Goal: Communication & Community: Answer question/provide support

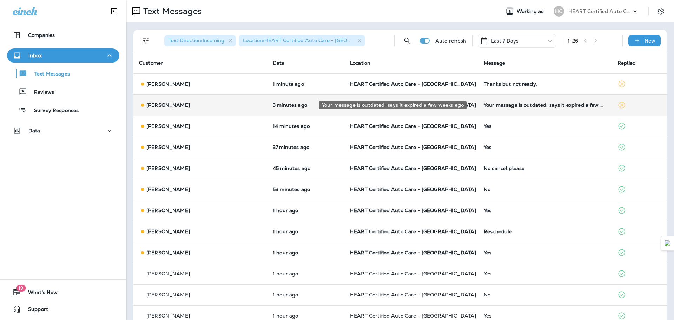
click at [516, 103] on div "Your message is outdated, says it expired a few weeks ago" at bounding box center [545, 105] width 123 height 6
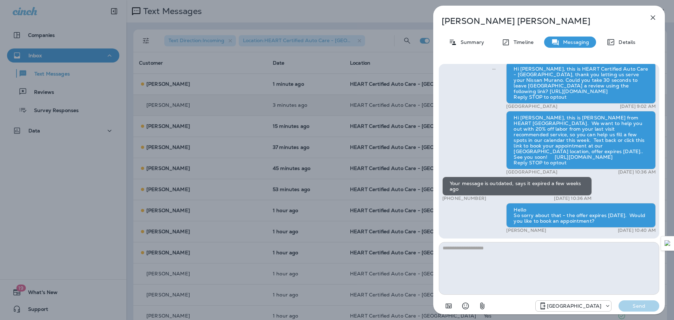
click at [655, 17] on icon "button" at bounding box center [653, 17] width 8 height 8
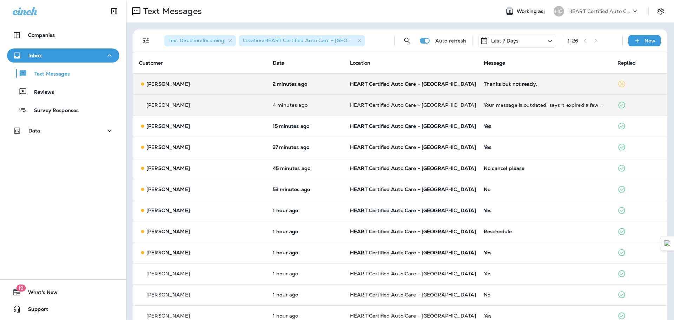
click at [488, 86] on div "Thanks but not ready." at bounding box center [545, 84] width 123 height 6
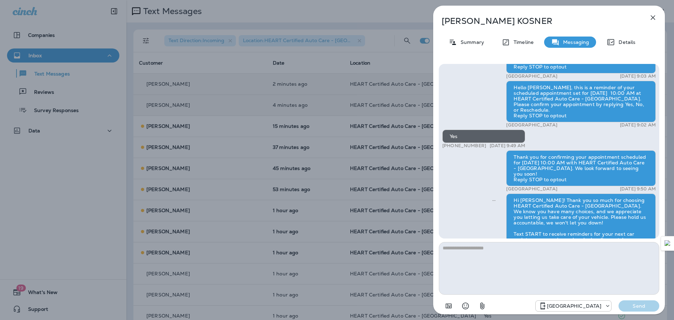
scroll to position [-248, 0]
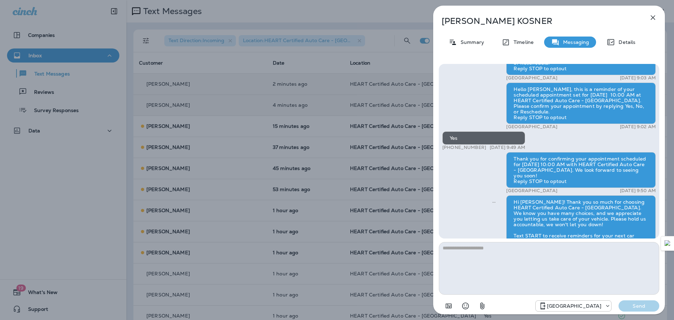
click at [652, 15] on icon "button" at bounding box center [653, 17] width 8 height 8
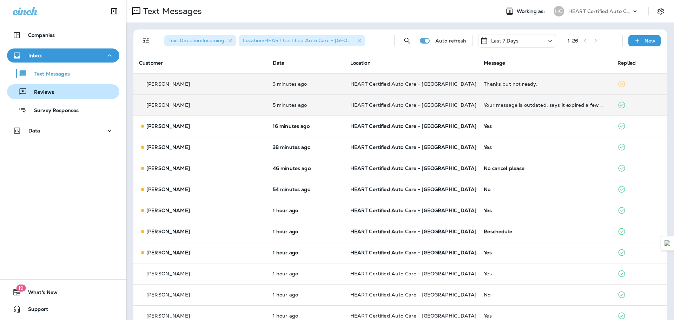
click at [66, 96] on div "Reviews" at bounding box center [63, 91] width 107 height 11
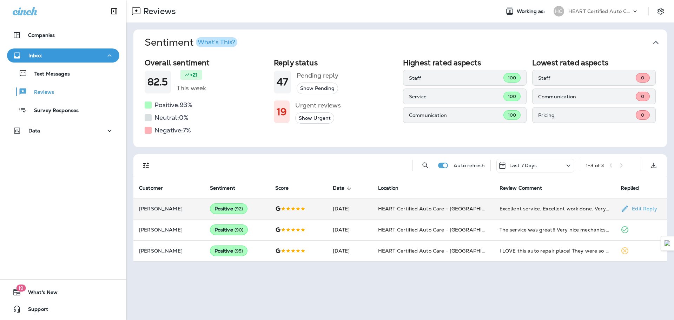
click at [160, 207] on p "[PERSON_NAME]" at bounding box center [169, 209] width 60 height 6
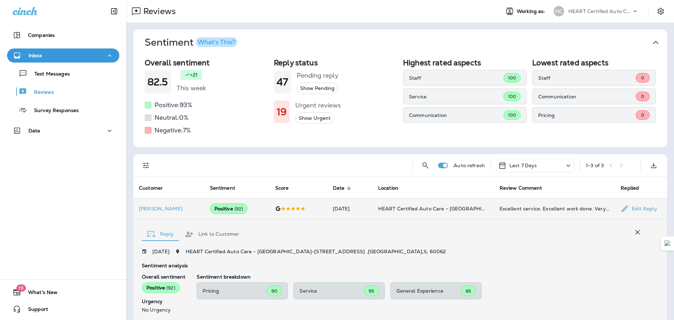
scroll to position [113, 0]
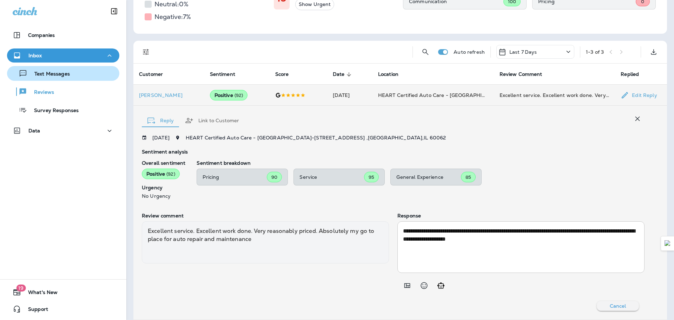
click at [46, 75] on p "Text Messages" at bounding box center [48, 74] width 42 height 7
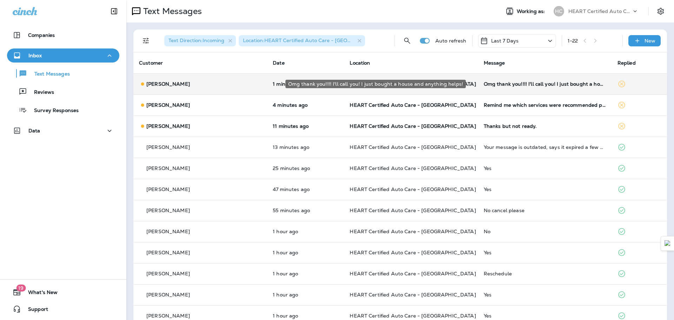
click at [559, 86] on div "Omg thank you!!!! I'll call you! I just bought a house and anything helps!" at bounding box center [545, 84] width 123 height 6
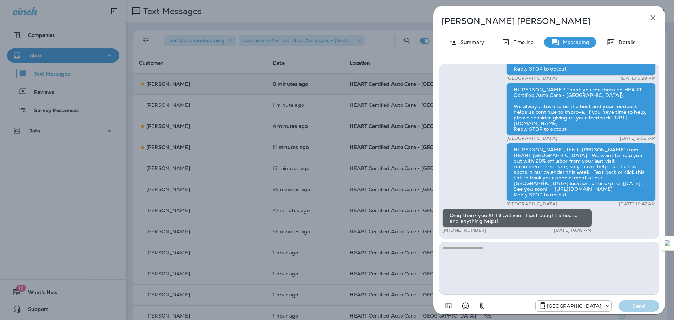
click at [653, 17] on icon "button" at bounding box center [653, 17] width 5 height 5
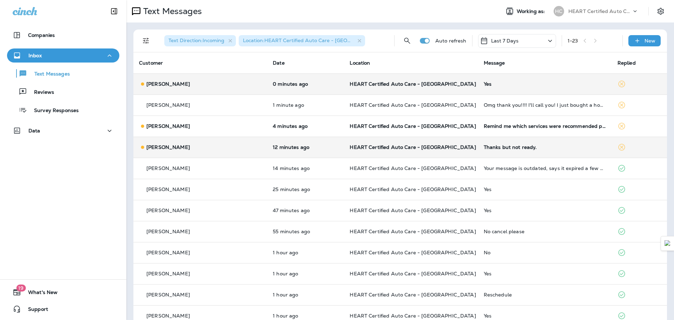
click at [485, 148] on div "Thanks but not ready." at bounding box center [545, 147] width 123 height 6
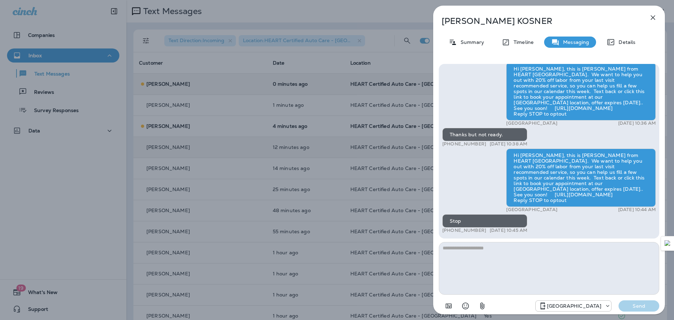
click at [653, 14] on icon "button" at bounding box center [653, 17] width 8 height 8
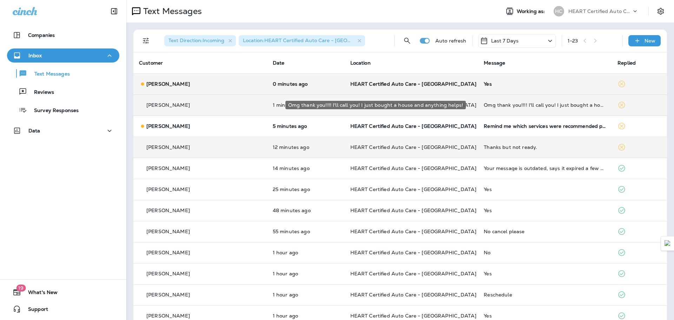
click at [511, 105] on div "Omg thank you!!!! I'll call you! I just bought a house and anything helps!" at bounding box center [545, 105] width 123 height 6
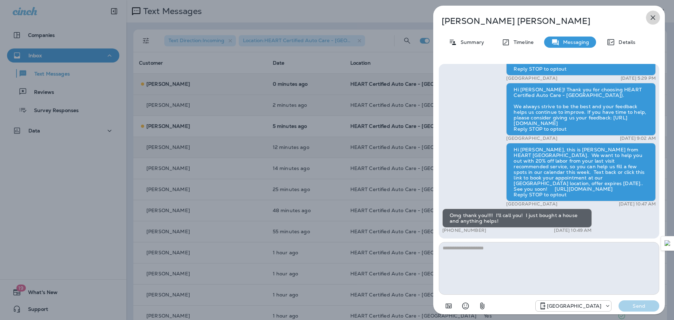
click at [652, 18] on icon "button" at bounding box center [653, 17] width 5 height 5
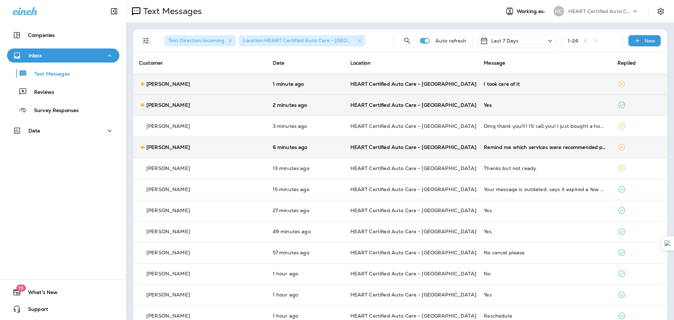
click at [484, 82] on div "I took care of it" at bounding box center [545, 84] width 123 height 6
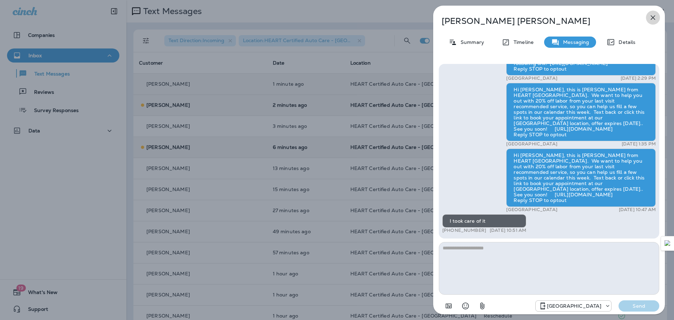
click at [649, 15] on button "button" at bounding box center [653, 18] width 14 height 14
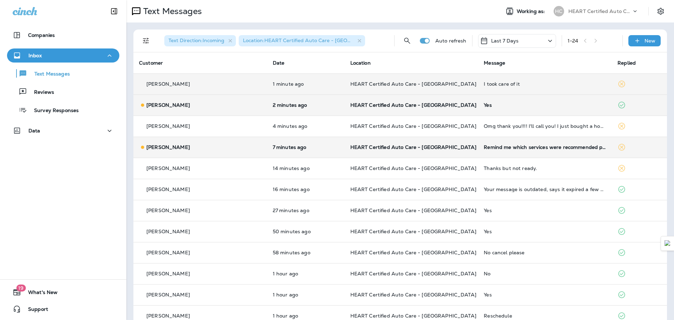
click at [442, 148] on p "HEART Certified Auto Care - [GEOGRAPHIC_DATA]" at bounding box center [411, 147] width 123 height 6
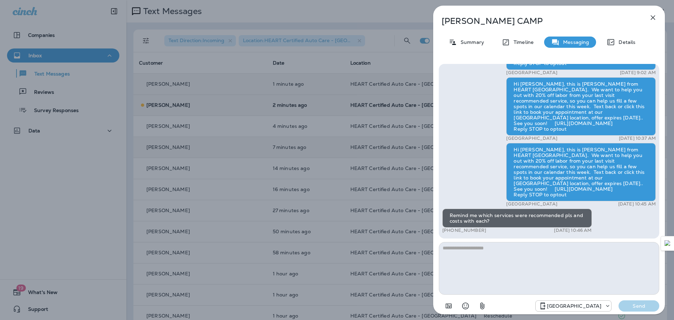
click at [502, 258] on textarea at bounding box center [549, 268] width 221 height 53
click at [504, 255] on textarea at bounding box center [549, 268] width 221 height 53
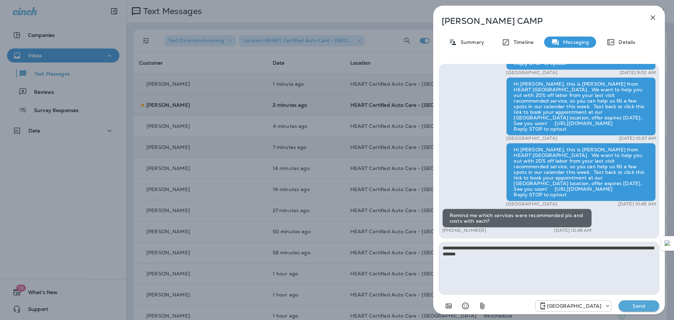
type textarea "**********"
click at [646, 302] on button "Send" at bounding box center [639, 305] width 41 height 11
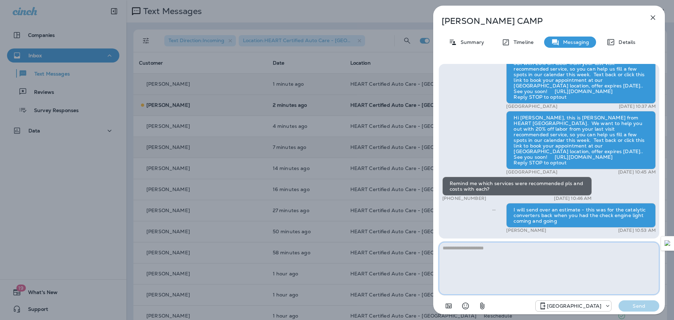
click at [586, 255] on textarea at bounding box center [549, 268] width 221 height 53
click at [653, 16] on icon "button" at bounding box center [653, 17] width 8 height 8
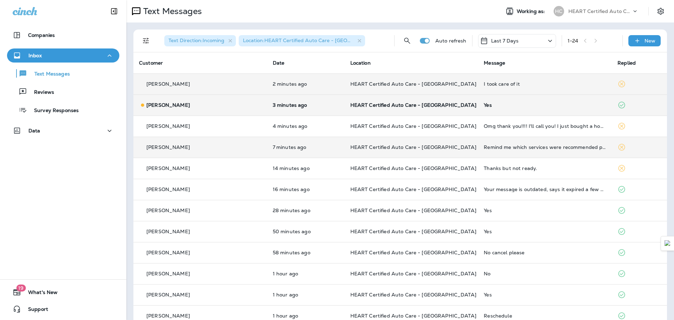
click at [493, 84] on div "I took care of it" at bounding box center [545, 84] width 123 height 6
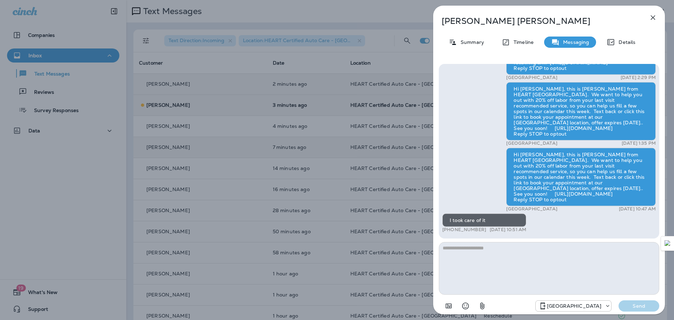
click at [513, 243] on textarea at bounding box center [549, 268] width 221 height 53
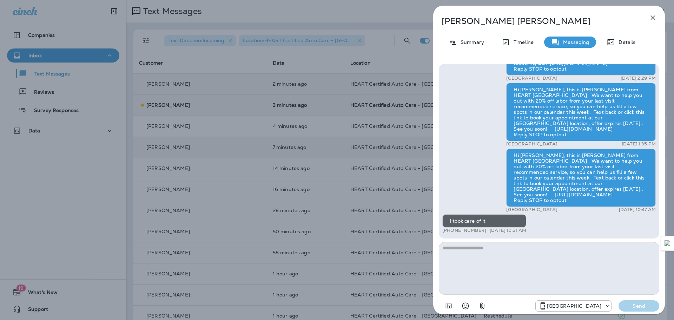
click at [519, 252] on textarea at bounding box center [549, 268] width 221 height 53
click at [513, 251] on textarea at bounding box center [549, 268] width 221 height 53
click at [651, 15] on icon "button" at bounding box center [653, 17] width 8 height 8
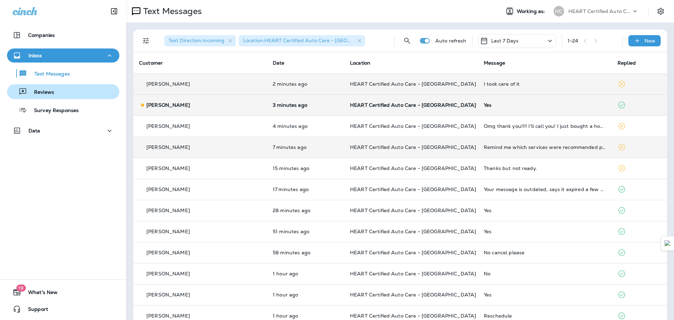
click at [50, 87] on div "Reviews" at bounding box center [32, 91] width 44 height 11
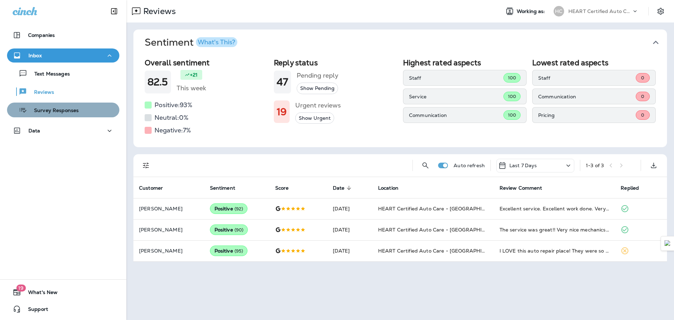
click at [64, 113] on p "Survey Responses" at bounding box center [53, 110] width 52 height 7
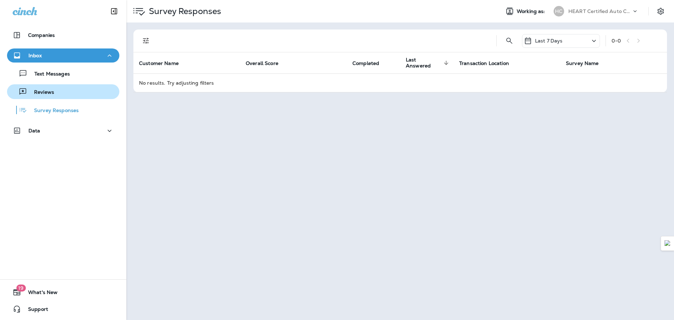
click at [57, 94] on div "Reviews" at bounding box center [63, 91] width 107 height 11
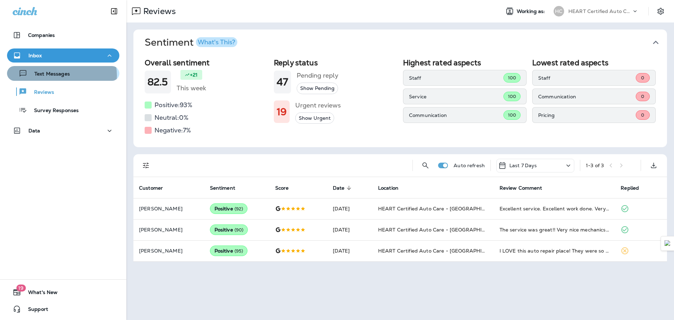
click at [61, 75] on p "Text Messages" at bounding box center [48, 74] width 42 height 7
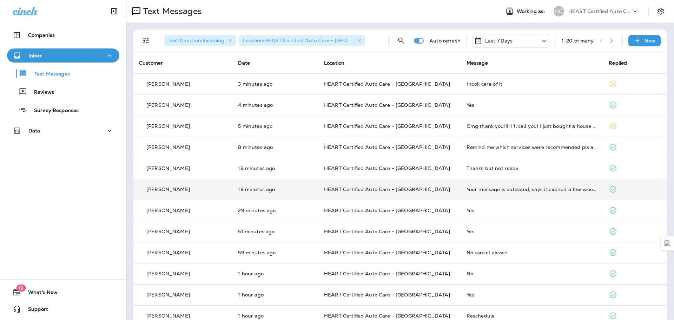
click at [534, 187] on div "Your message is outdated, says it expired a few weeks ago" at bounding box center [532, 189] width 131 height 6
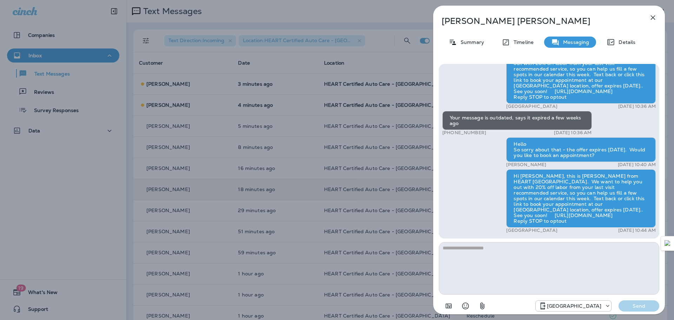
click at [656, 18] on icon "button" at bounding box center [653, 17] width 8 height 8
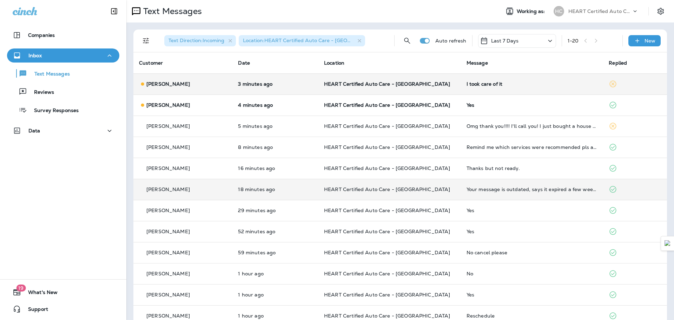
click at [443, 83] on p "HEART Certified Auto Care - [GEOGRAPHIC_DATA]" at bounding box center [389, 84] width 131 height 6
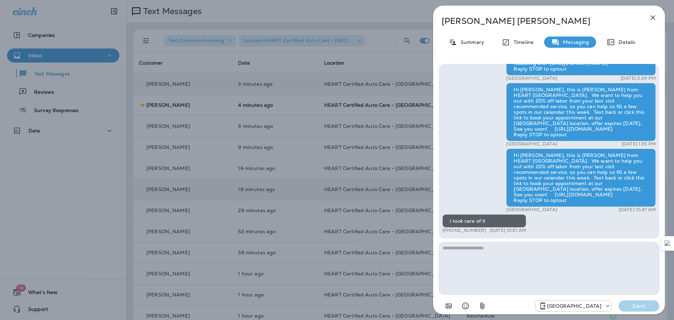
click at [554, 250] on textarea at bounding box center [549, 268] width 221 height 53
type textarea "**********"
click at [645, 305] on p "Send" at bounding box center [638, 306] width 29 height 6
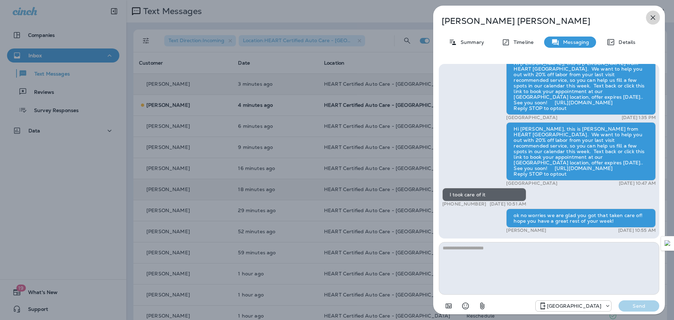
click at [655, 18] on icon "button" at bounding box center [653, 17] width 8 height 8
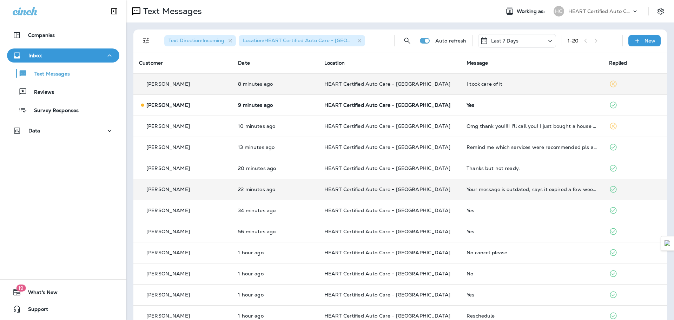
click at [73, 82] on div "Text Messages Reviews Survey Responses" at bounding box center [63, 90] width 112 height 55
click at [61, 93] on div "Reviews" at bounding box center [63, 91] width 107 height 11
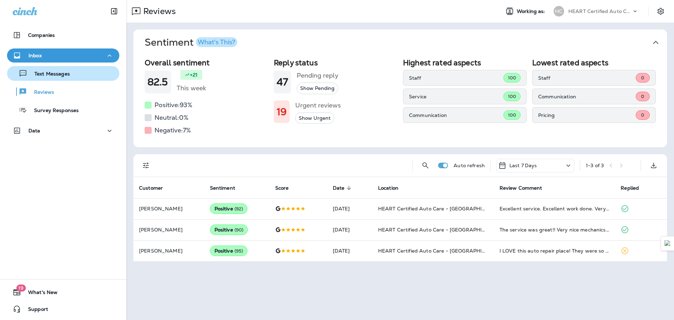
click at [53, 78] on div "Text Messages" at bounding box center [40, 73] width 60 height 11
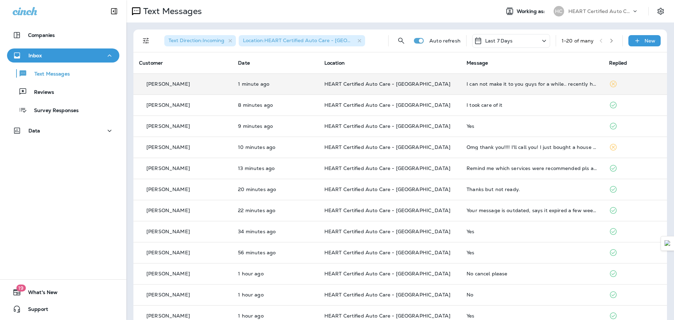
click at [547, 81] on td "I can not make it to you guys for a while.. recently had surgery and I can't dr…" at bounding box center [532, 83] width 142 height 21
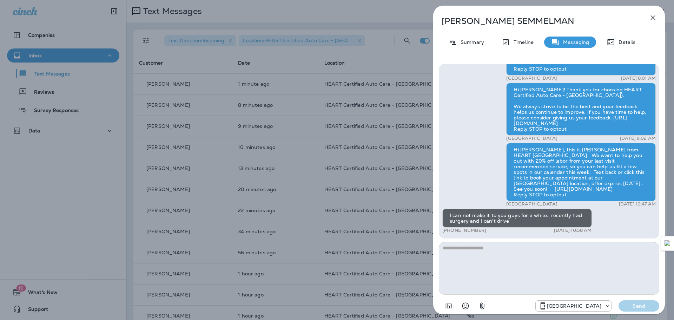
click at [518, 248] on textarea at bounding box center [549, 268] width 221 height 53
click at [501, 251] on textarea at bounding box center [549, 268] width 221 height 53
type textarea "**********"
click at [638, 303] on p "Send" at bounding box center [638, 306] width 29 height 6
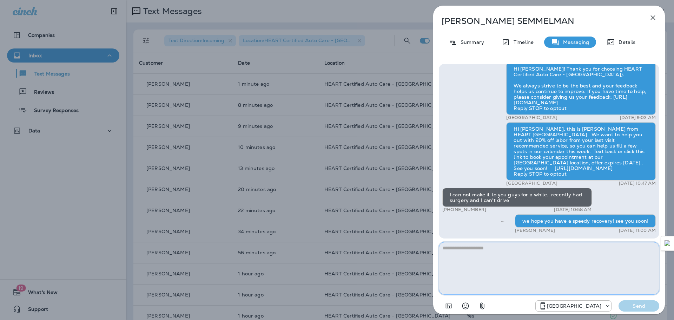
click at [488, 251] on textarea at bounding box center [549, 268] width 221 height 53
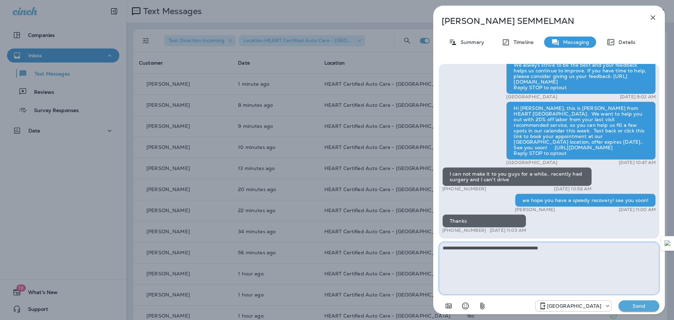
type textarea "**********"
click at [636, 305] on p "Send" at bounding box center [638, 306] width 29 height 6
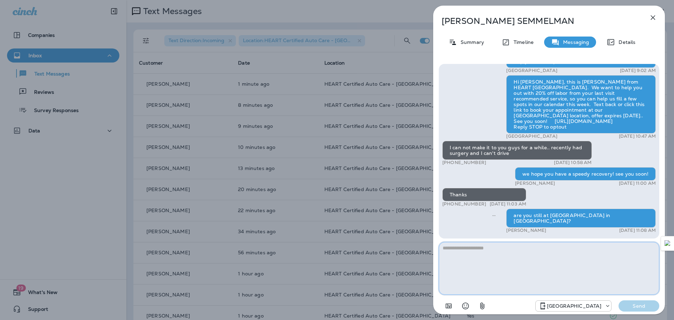
click at [570, 259] on textarea at bounding box center [549, 268] width 221 height 53
click at [649, 16] on icon "button" at bounding box center [653, 17] width 8 height 8
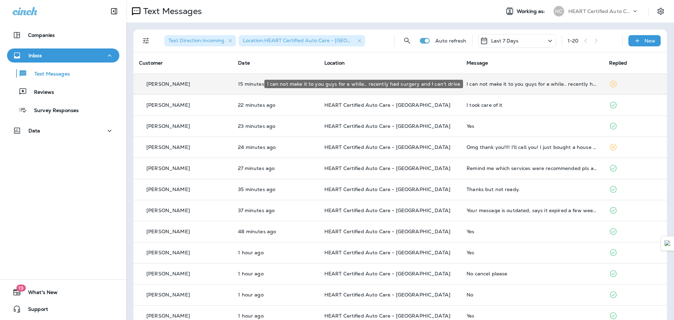
click at [518, 83] on div "I can not make it to you guys for a while.. recently had surgery and I can't dr…" at bounding box center [532, 84] width 131 height 6
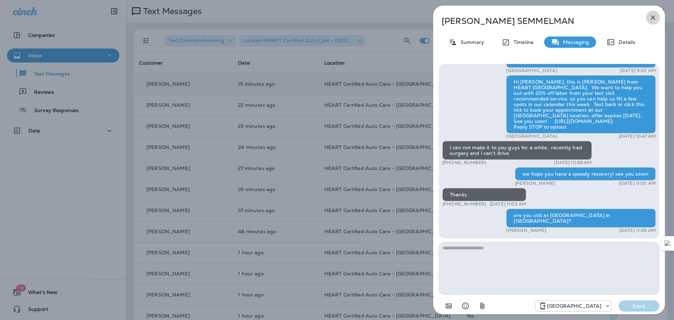
click at [651, 16] on icon "button" at bounding box center [653, 17] width 8 height 8
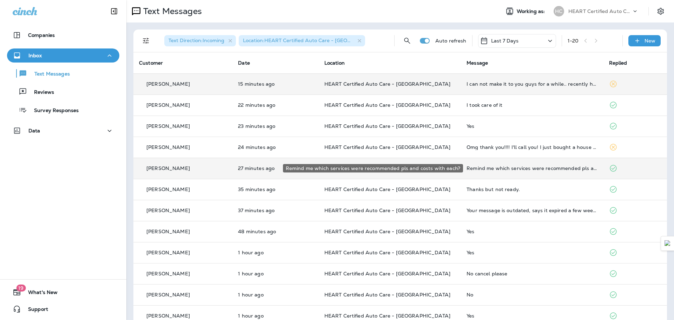
click at [510, 170] on div "Remind me which services were recommended pls and costs with each?" at bounding box center [532, 168] width 131 height 6
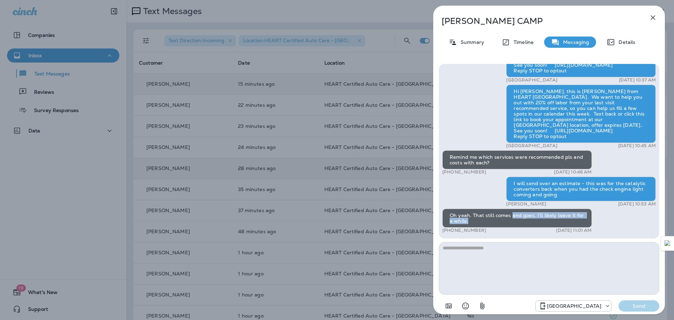
drag, startPoint x: 511, startPoint y: 217, endPoint x: 556, endPoint y: 226, distance: 46.2
click at [556, 226] on div "Oh yeah. That still comes and goes. I’ll likely leave it for a while." at bounding box center [517, 218] width 150 height 19
drag, startPoint x: 534, startPoint y: 215, endPoint x: 557, endPoint y: 225, distance: 24.9
click at [557, 225] on div "Oh yeah. That still comes and goes. I’ll likely leave it for a while." at bounding box center [517, 218] width 150 height 19
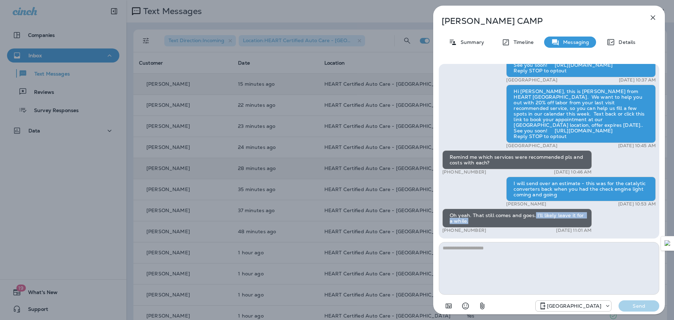
click at [557, 225] on div "Oh yeah. That still comes and goes. I’ll likely leave it for a while." at bounding box center [517, 218] width 150 height 19
click at [653, 18] on icon "button" at bounding box center [653, 17] width 5 height 5
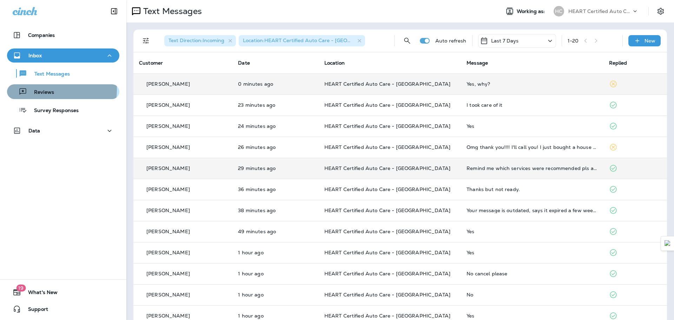
click at [43, 90] on p "Reviews" at bounding box center [40, 92] width 27 height 7
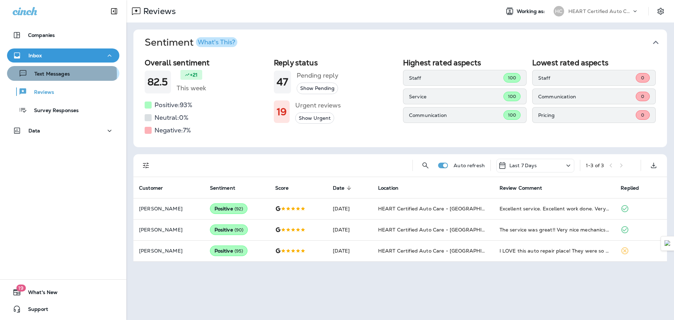
click at [55, 74] on p "Text Messages" at bounding box center [48, 74] width 42 height 7
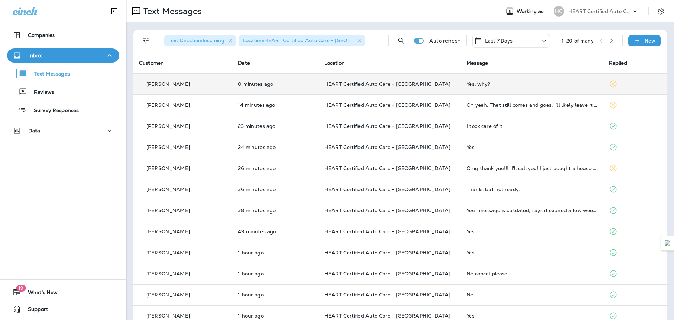
click at [247, 81] on p "0 minutes ago" at bounding box center [275, 84] width 75 height 6
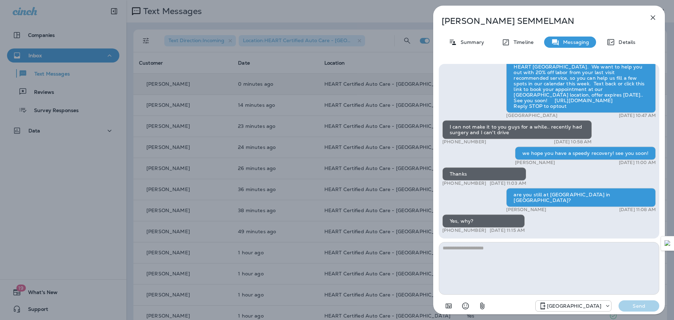
click at [521, 255] on textarea at bounding box center [549, 268] width 221 height 53
type textarea "*"
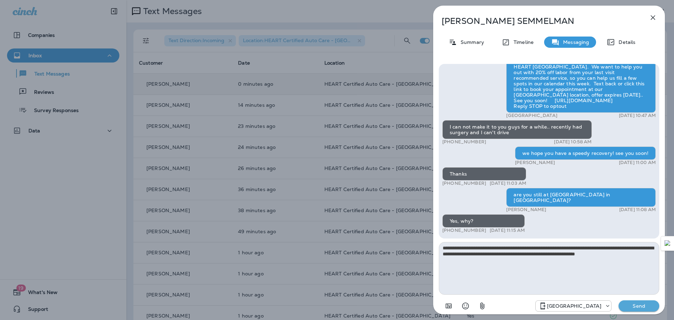
type textarea "**********"
click at [637, 308] on p "Send" at bounding box center [638, 306] width 29 height 6
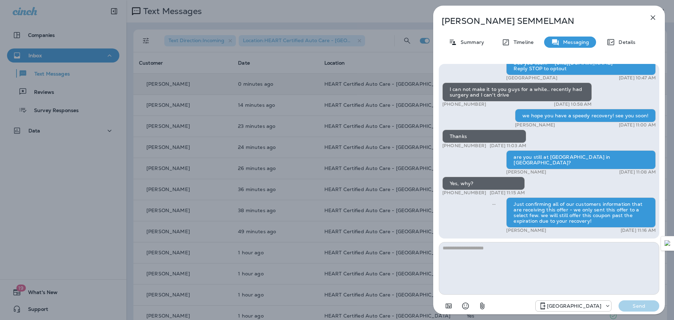
click at [650, 19] on icon "button" at bounding box center [653, 17] width 8 height 8
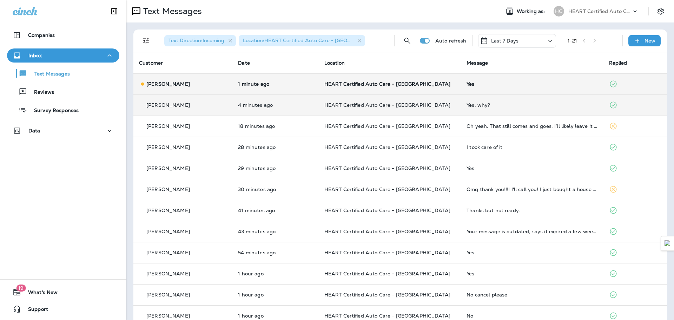
click at [456, 99] on td "HEART Certified Auto Care - [GEOGRAPHIC_DATA]" at bounding box center [390, 104] width 142 height 21
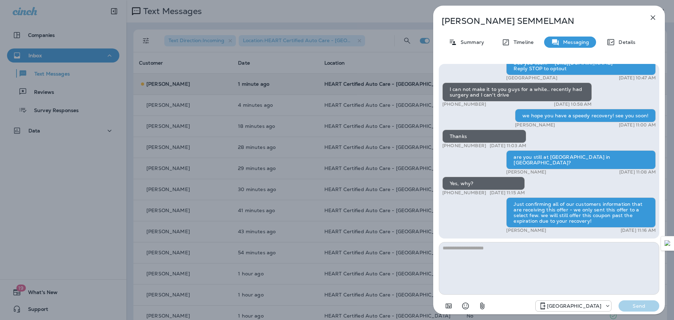
click at [653, 17] on icon "button" at bounding box center [653, 17] width 8 height 8
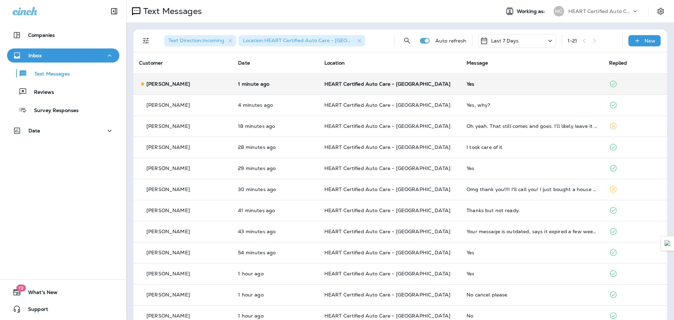
click at [431, 77] on td "HEART Certified Auto Care - [GEOGRAPHIC_DATA]" at bounding box center [390, 83] width 142 height 21
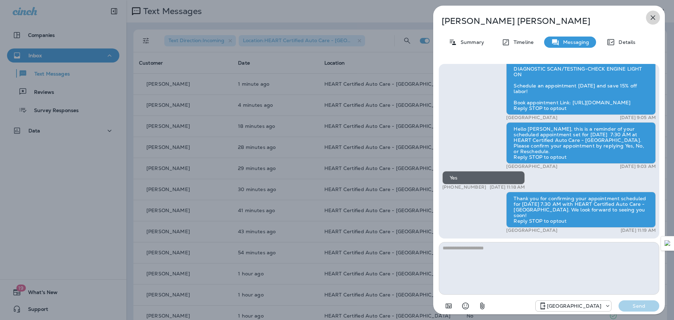
click at [650, 17] on icon "button" at bounding box center [653, 17] width 8 height 8
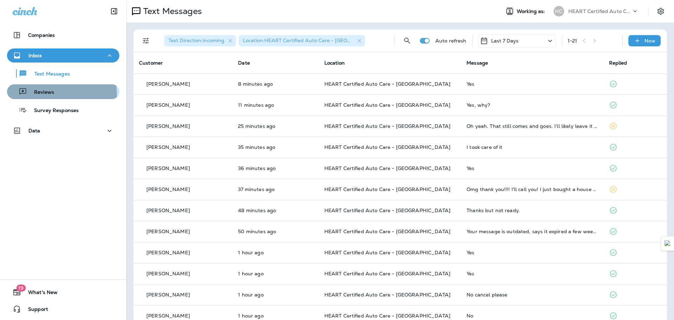
click at [48, 94] on p "Reviews" at bounding box center [40, 92] width 27 height 7
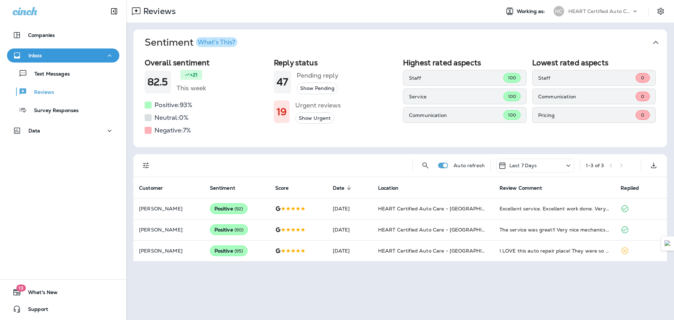
click at [52, 82] on div "Text Messages Reviews Survey Responses" at bounding box center [63, 90] width 112 height 55
click at [52, 78] on div "Text Messages" at bounding box center [40, 73] width 60 height 11
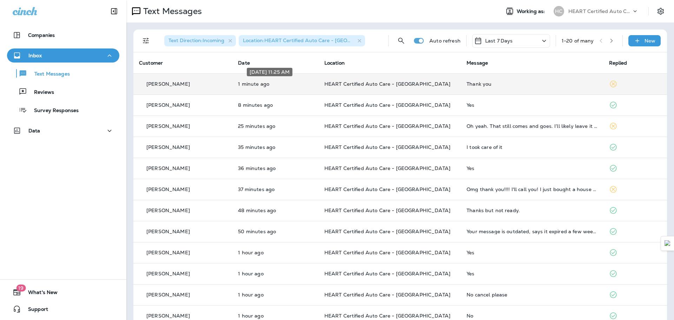
click at [273, 80] on div "[DATE] 11:25 AM" at bounding box center [269, 74] width 47 height 14
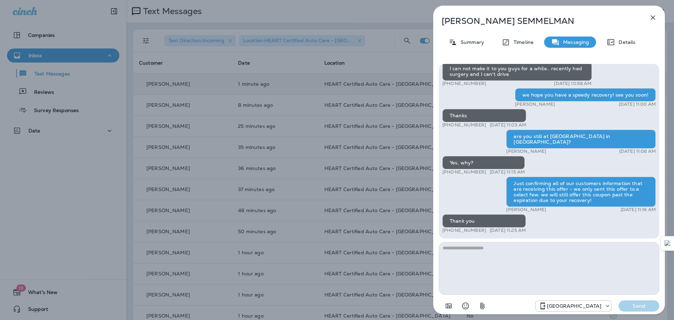
click at [658, 15] on button "button" at bounding box center [653, 18] width 14 height 14
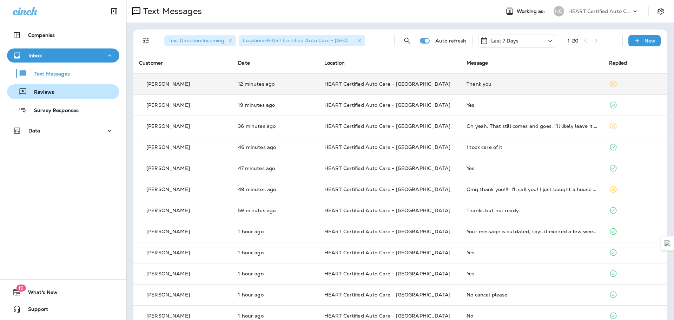
click at [65, 89] on div "Reviews" at bounding box center [63, 91] width 107 height 11
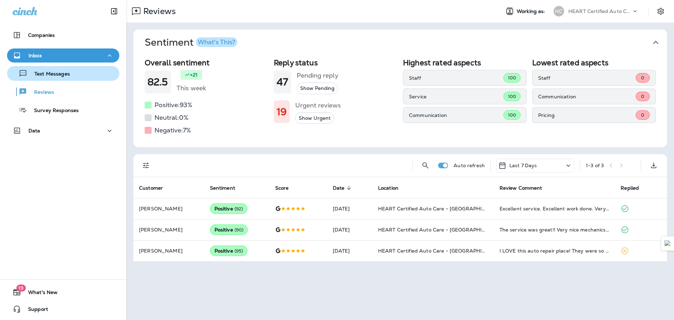
click at [65, 79] on button "Text Messages" at bounding box center [63, 73] width 112 height 15
